Goal: Transaction & Acquisition: Purchase product/service

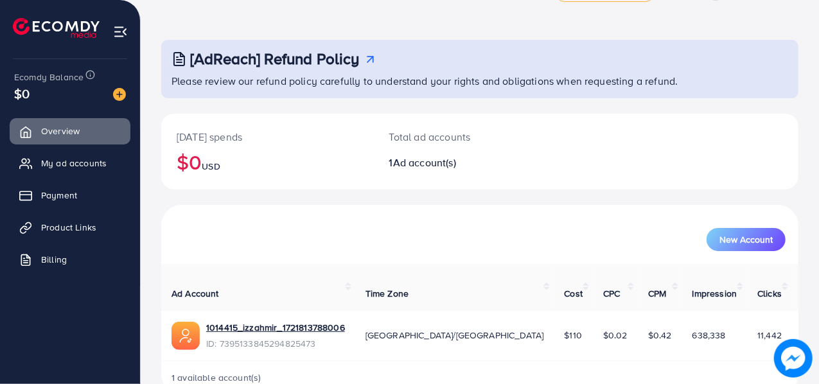
scroll to position [58, 0]
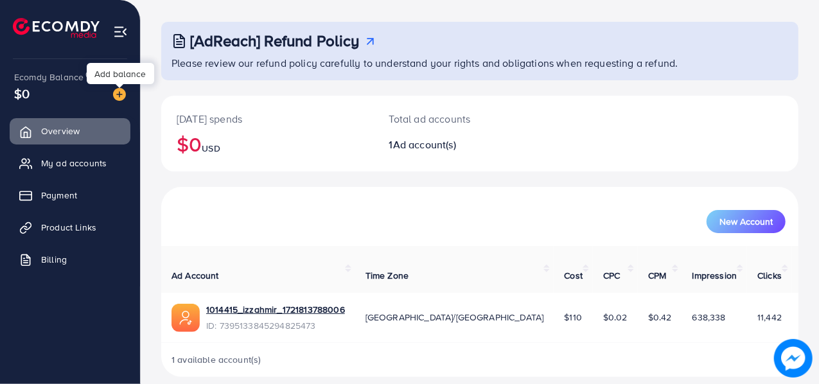
click at [121, 92] on img at bounding box center [119, 94] width 13 height 13
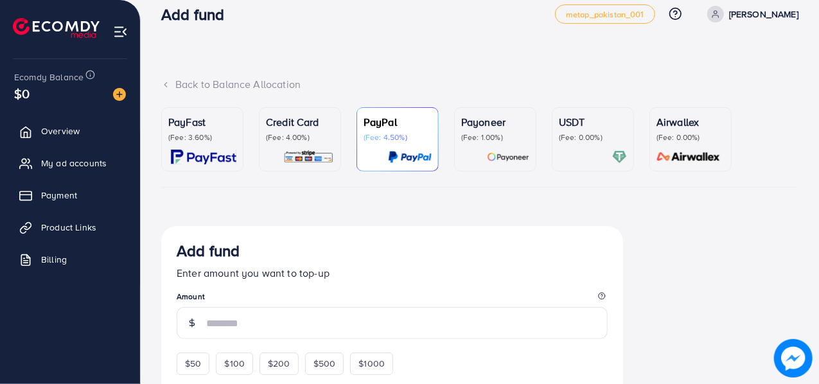
scroll to position [17, 0]
click at [28, 93] on span "$0" at bounding box center [21, 93] width 15 height 19
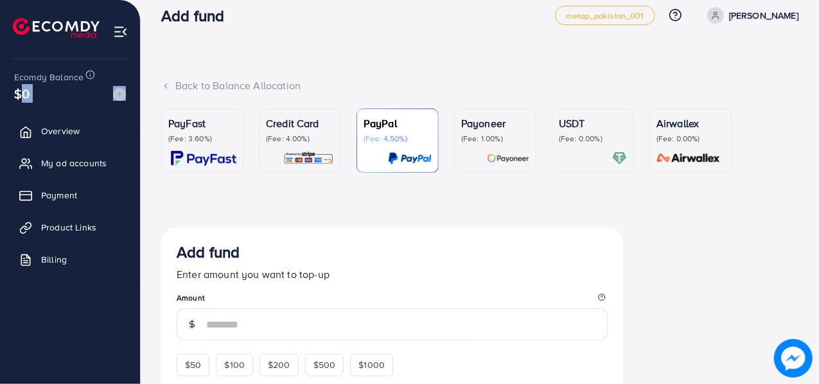
click at [28, 93] on span "$0" at bounding box center [21, 93] width 15 height 19
click at [32, 91] on div "$0" at bounding box center [70, 93] width 112 height 19
click at [91, 167] on span "My ad accounts" at bounding box center [76, 163] width 65 height 13
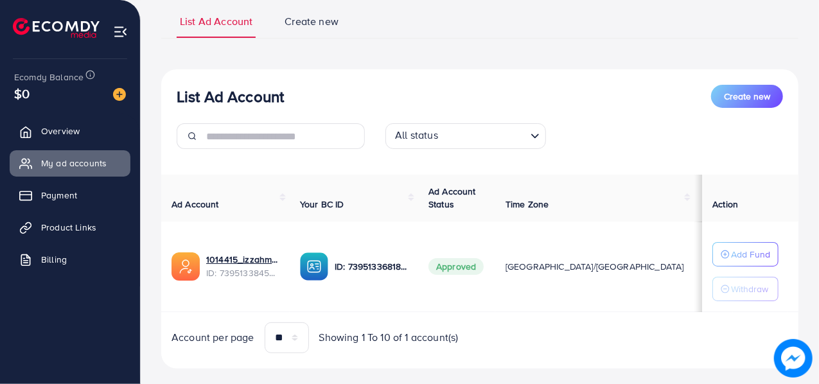
scroll to position [103, 0]
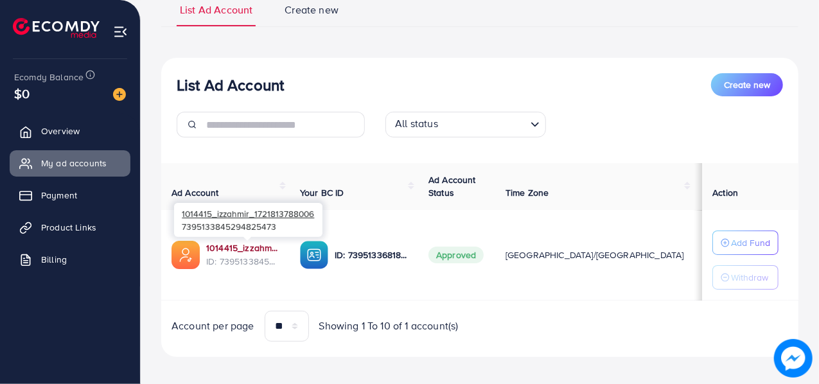
click at [251, 249] on link "1014415_izzahmir_1721813788006" at bounding box center [242, 247] width 73 height 13
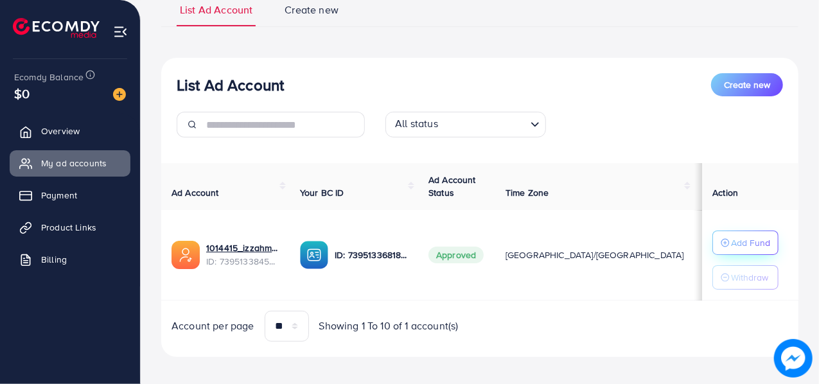
click at [721, 245] on icon "button" at bounding box center [724, 242] width 9 height 9
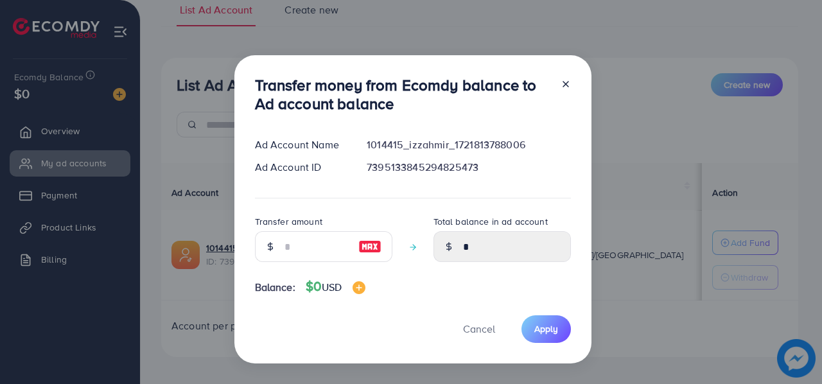
click at [281, 241] on div at bounding box center [270, 246] width 30 height 31
click at [286, 243] on input "number" at bounding box center [316, 246] width 64 height 31
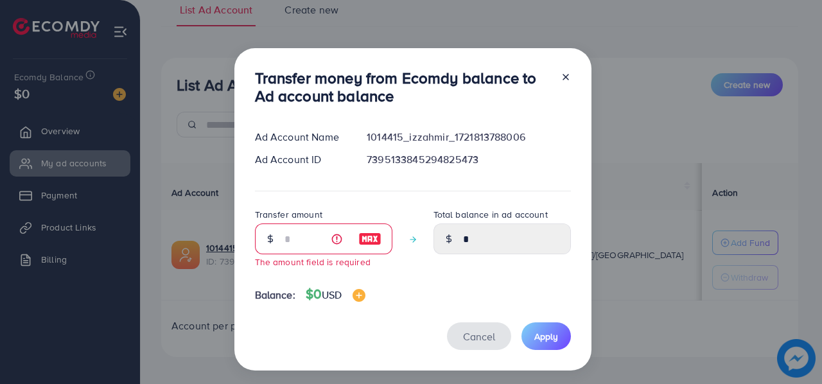
click at [480, 327] on button "Cancel" at bounding box center [479, 336] width 64 height 28
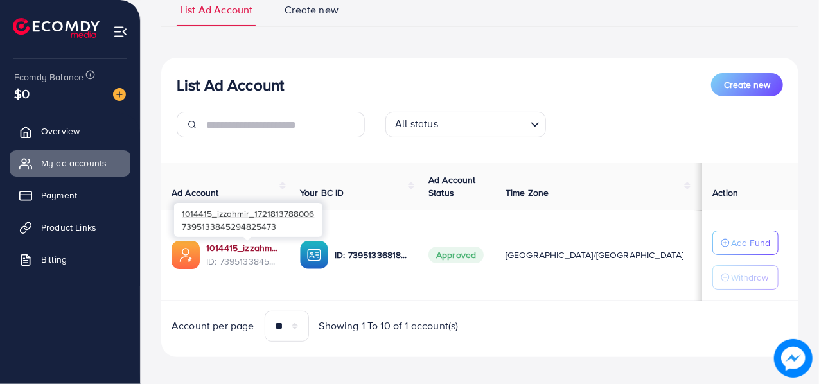
click at [262, 247] on link "1014415_izzahmir_1721813788006" at bounding box center [242, 247] width 73 height 13
click at [257, 251] on link "1014415_izzahmir_1721813788006" at bounding box center [242, 247] width 73 height 13
click at [242, 246] on link "1014415_izzahmir_1721813788006" at bounding box center [242, 247] width 73 height 13
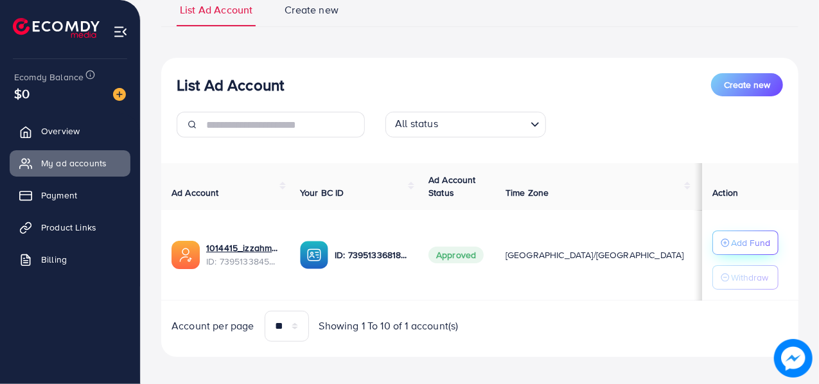
click at [733, 233] on button "Add Fund" at bounding box center [745, 243] width 66 height 24
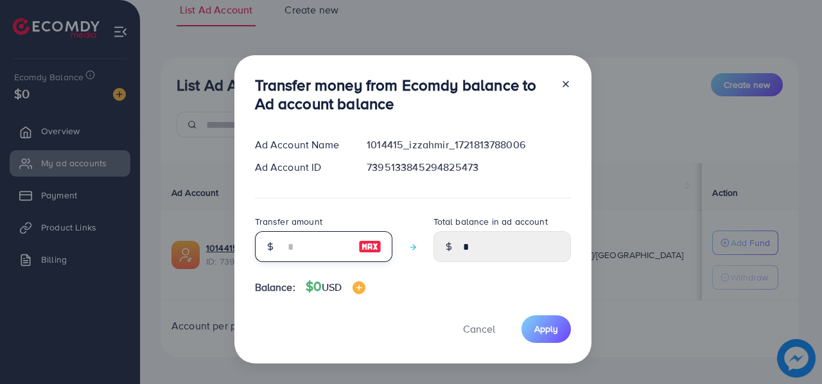
click at [297, 247] on input "number" at bounding box center [316, 246] width 64 height 31
type input "*"
type input "****"
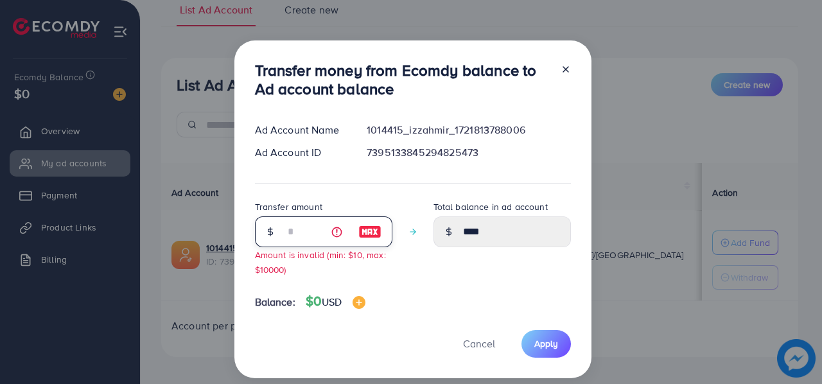
type input "*"
click at [304, 258] on small "Amount is invalid (min: $10, max: $10000)" at bounding box center [320, 262] width 131 height 27
click at [307, 231] on input "*" at bounding box center [316, 231] width 64 height 31
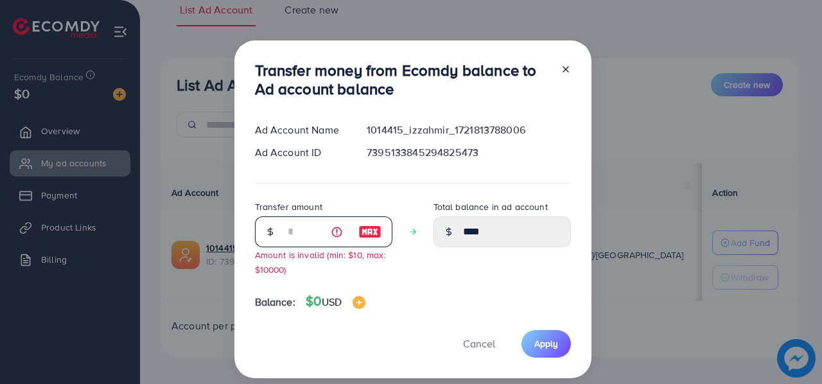
click at [302, 238] on input "*" at bounding box center [316, 231] width 64 height 31
click at [541, 343] on span "Apply" at bounding box center [546, 343] width 24 height 13
click at [562, 76] on div at bounding box center [560, 82] width 21 height 42
click at [564, 69] on icon at bounding box center [566, 69] width 10 height 10
type input "*"
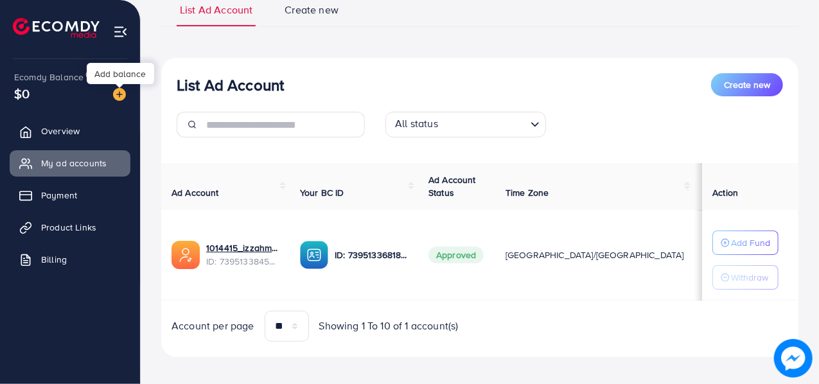
click at [113, 92] on img at bounding box center [119, 94] width 13 height 13
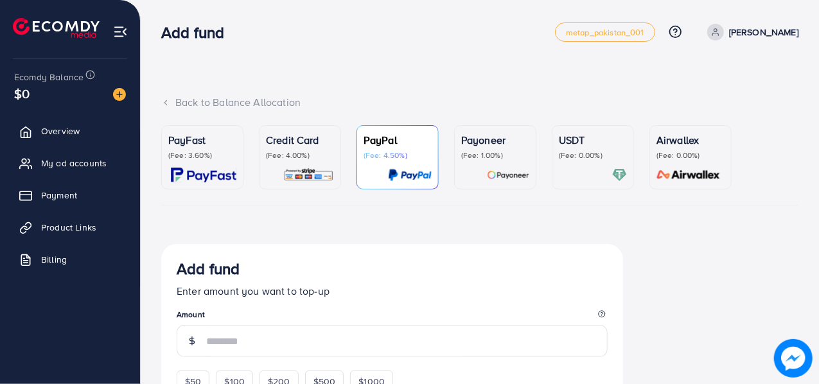
scroll to position [15, 0]
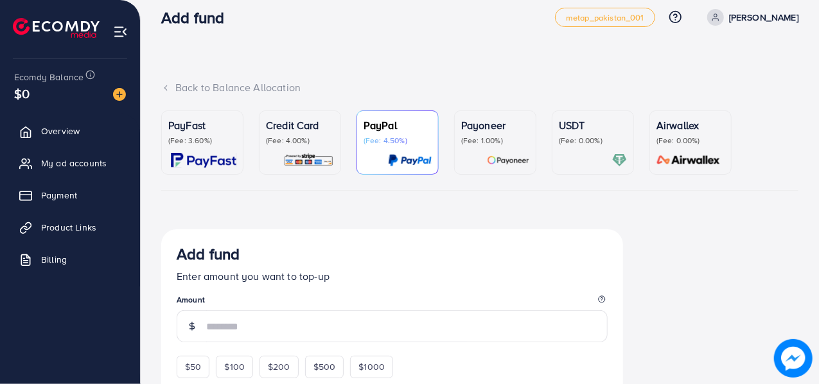
click at [317, 139] on p "(Fee: 4.00%)" at bounding box center [300, 140] width 68 height 10
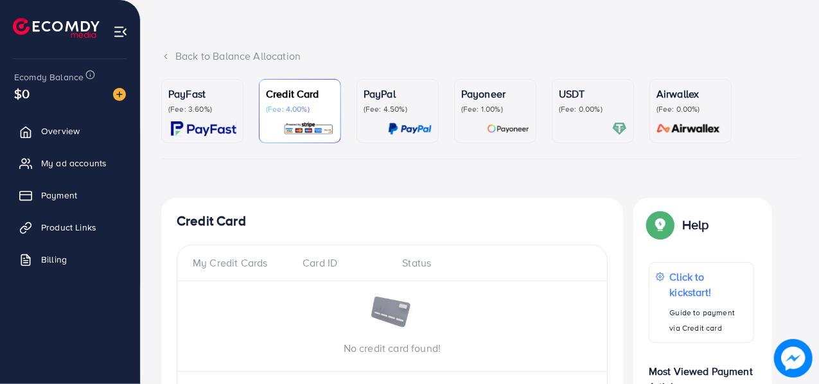
scroll to position [44, 0]
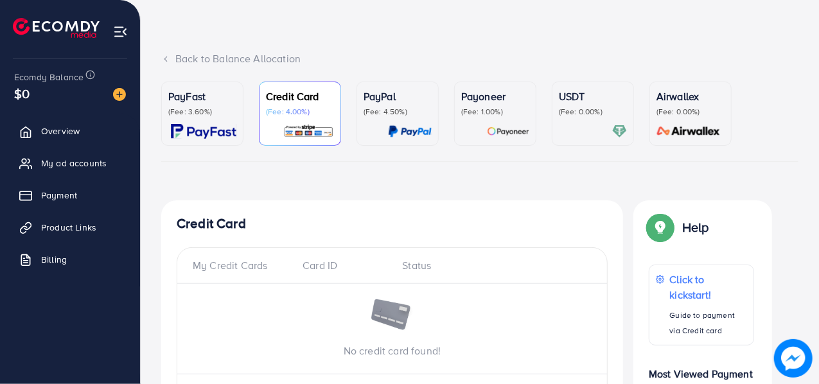
click at [409, 94] on p "PayPal" at bounding box center [397, 96] width 68 height 15
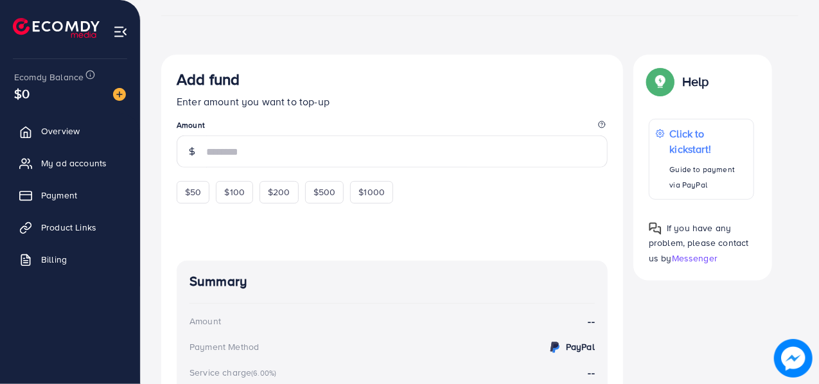
scroll to position [191, 0]
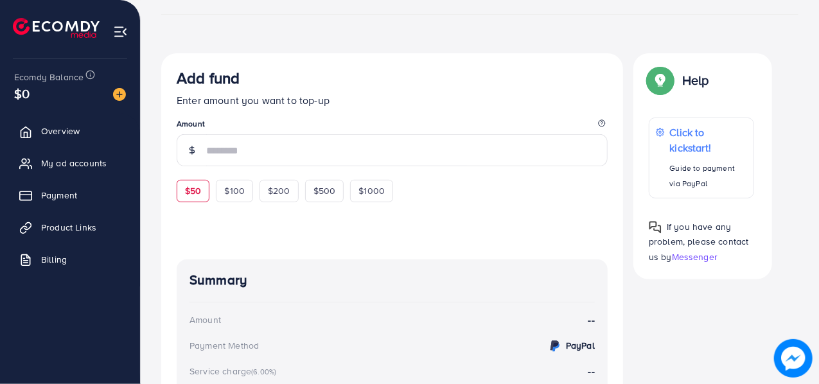
click at [188, 197] on div "$50" at bounding box center [193, 191] width 33 height 22
type input "**"
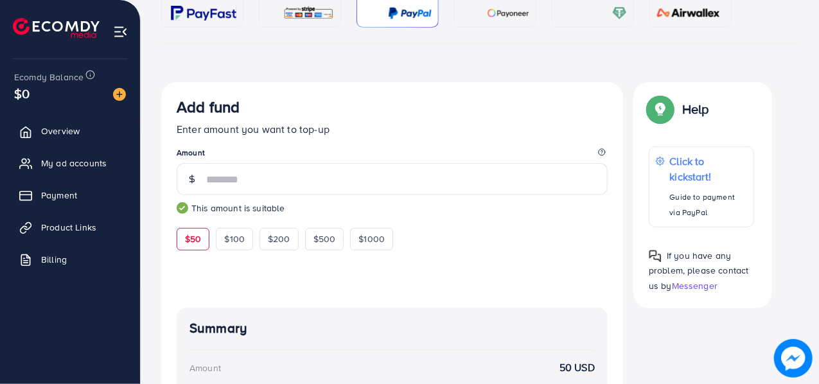
scroll to position [161, 0]
